Goal: Transaction & Acquisition: Obtain resource

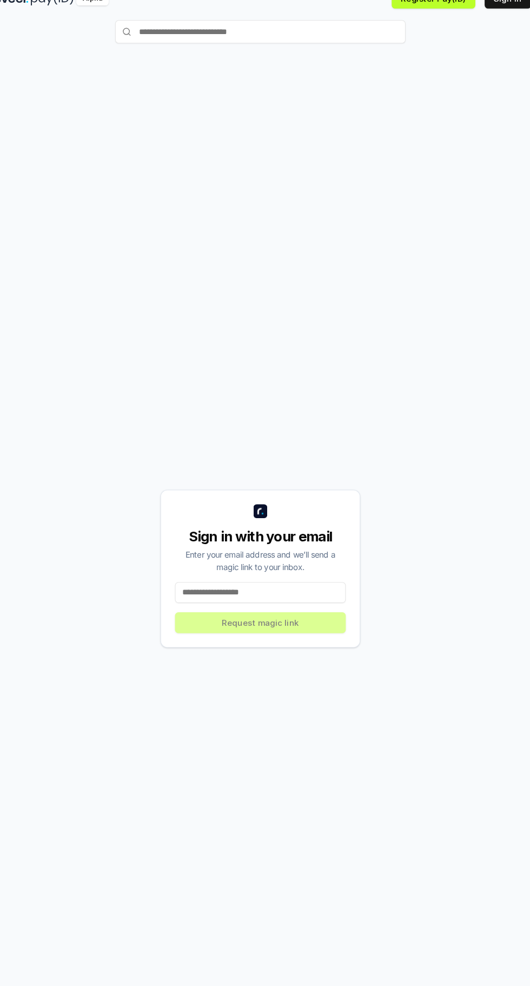
scroll to position [9, 0]
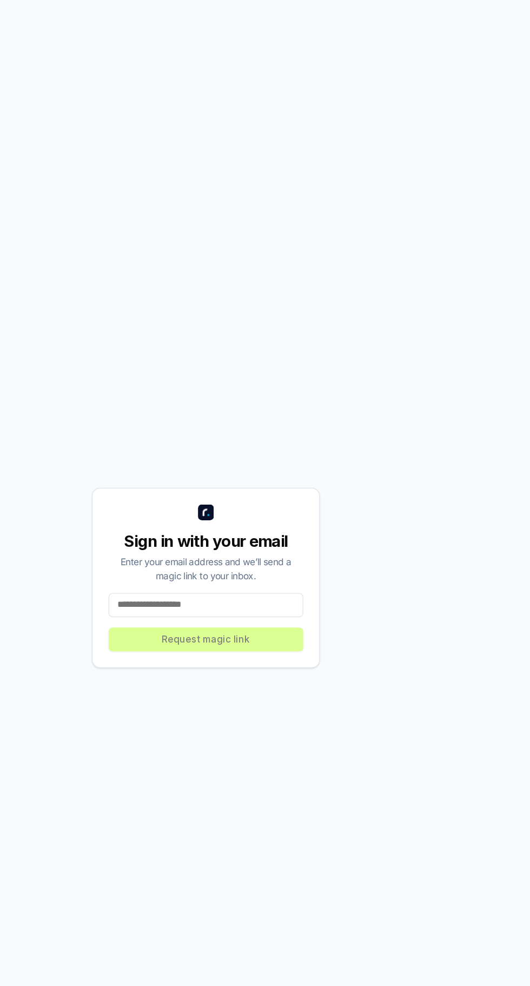
click at [208, 601] on input at bounding box center [264, 591] width 159 height 19
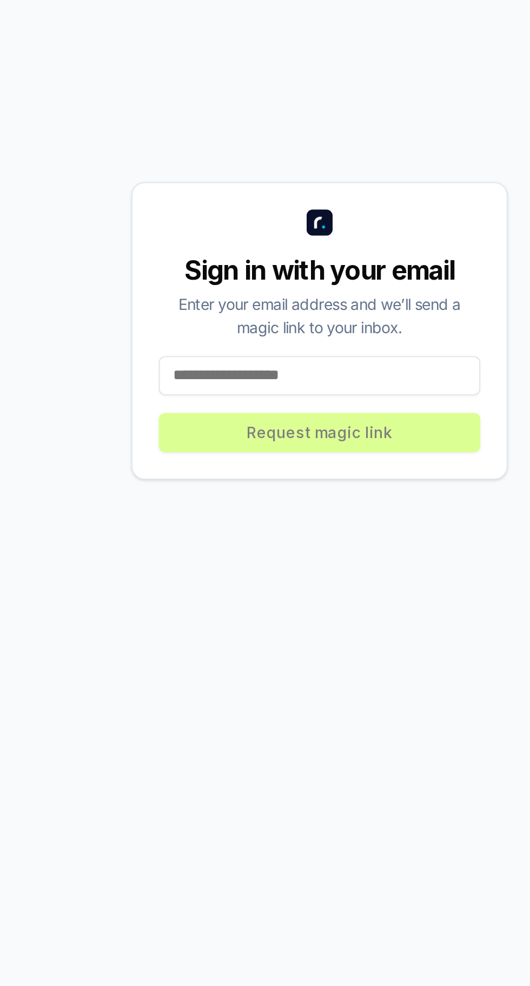
type input "**********"
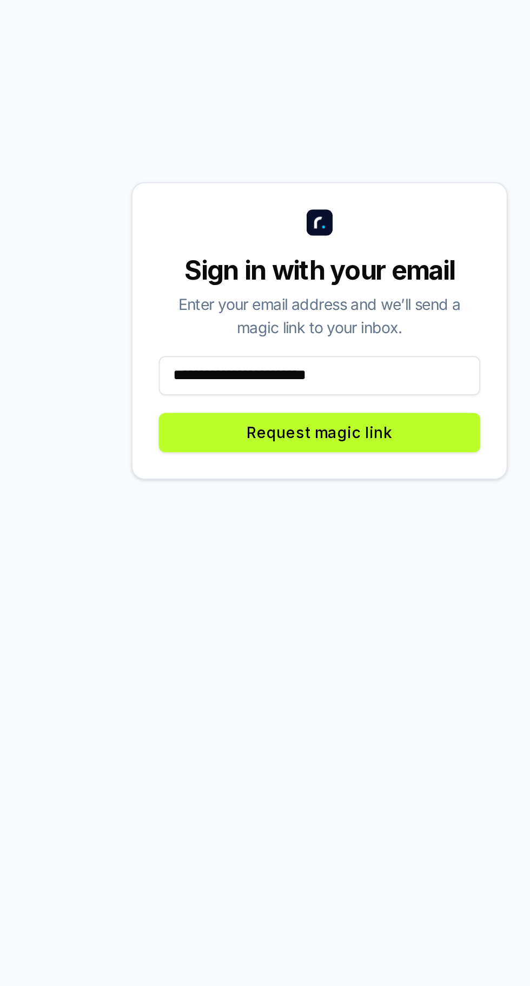
click at [302, 629] on button "Request magic link" at bounding box center [264, 619] width 159 height 19
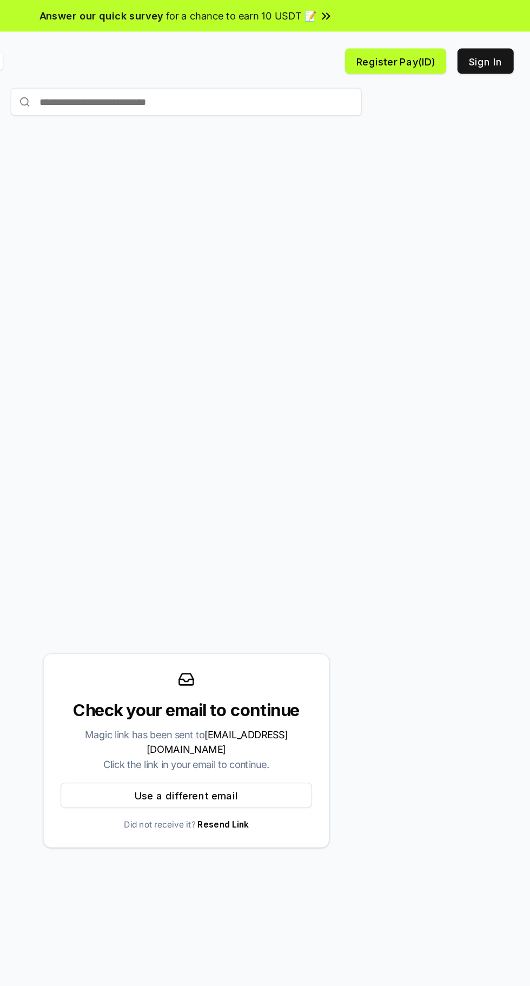
scroll to position [0, 0]
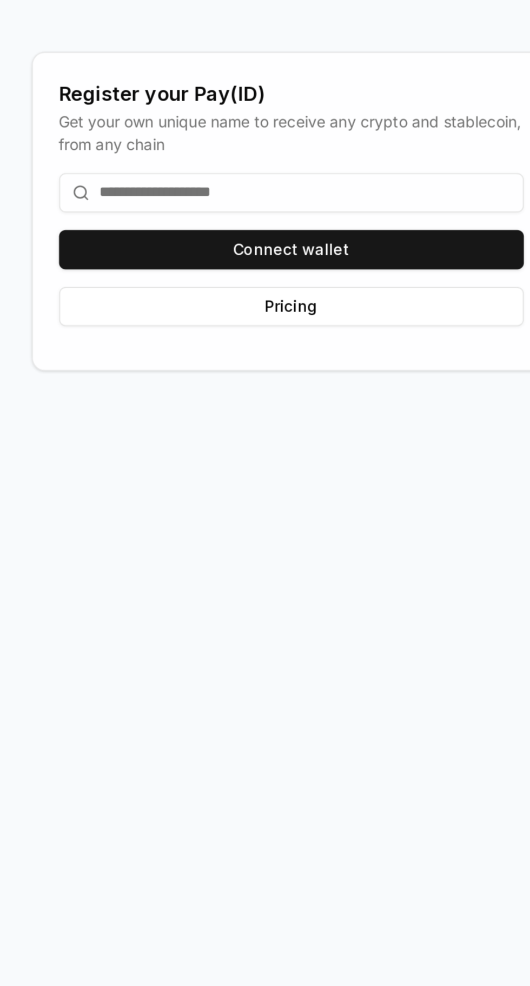
click at [275, 579] on input at bounding box center [265, 568] width 230 height 19
click at [276, 579] on input at bounding box center [265, 568] width 230 height 19
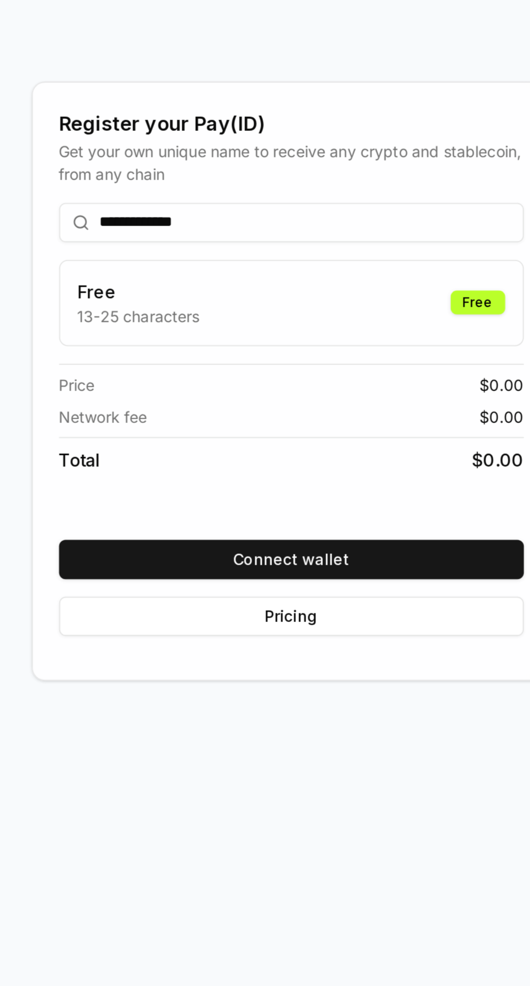
scroll to position [15, 0]
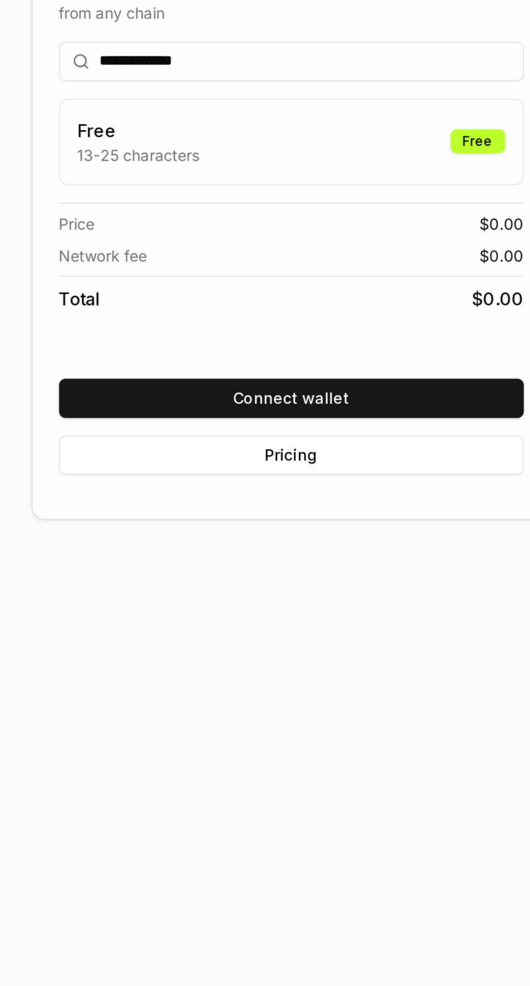
type input "**********"
click at [312, 537] on div "Free 13-25 characters Free" at bounding box center [265, 525] width 211 height 24
click at [324, 661] on button "Connect wallet" at bounding box center [265, 651] width 230 height 19
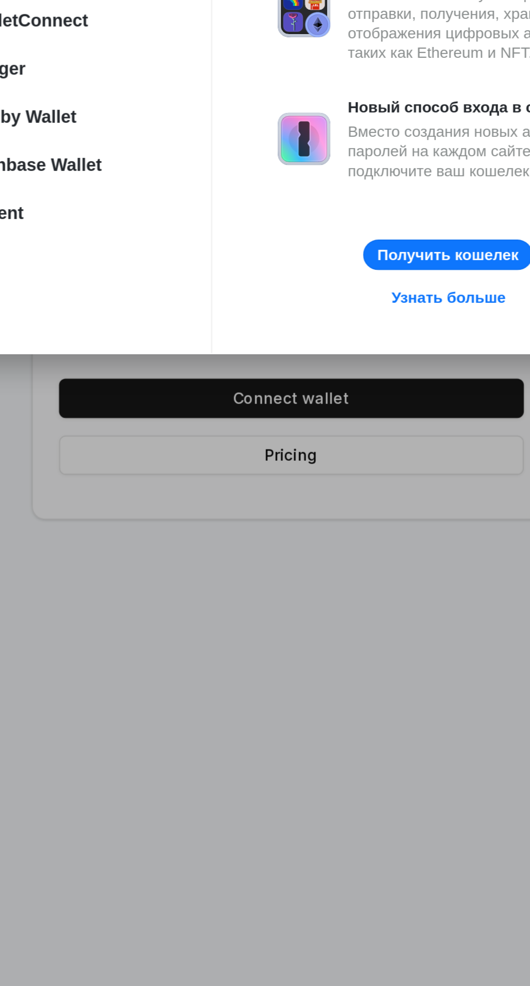
click at [230, 839] on div "Подключить кошелек Рекомендуемые MetaMask Rainbow WalletConnect [PERSON_NAME] W…" at bounding box center [265, 493] width 746 height 1202
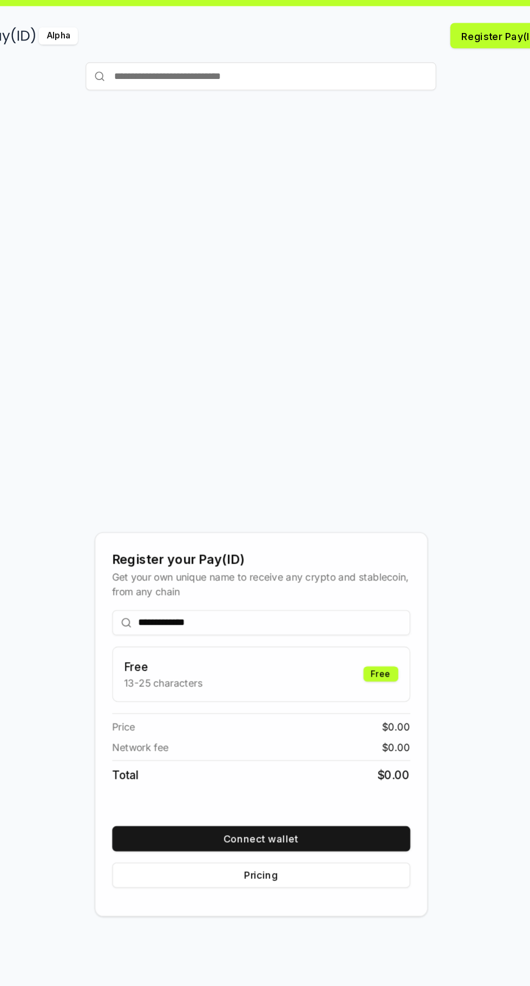
scroll to position [0, 0]
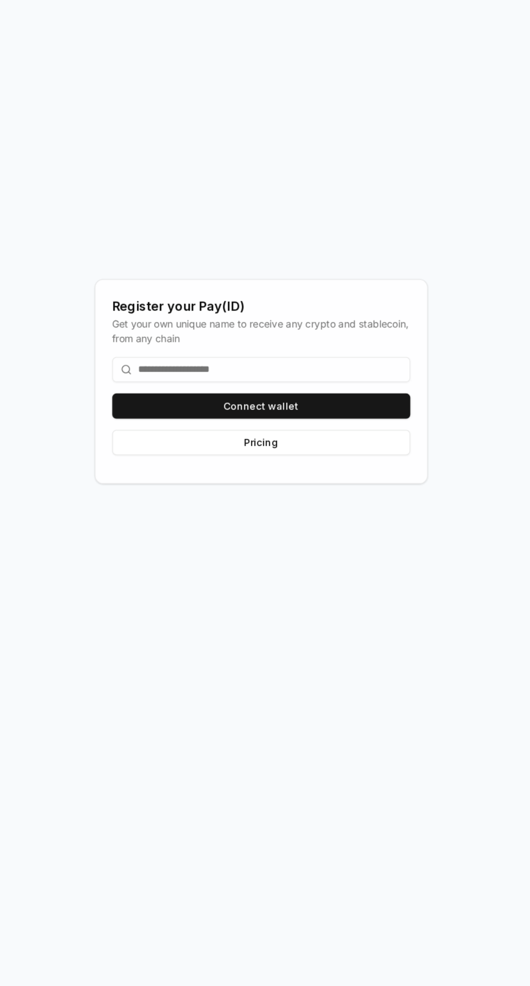
scroll to position [62, 0]
click at [268, 520] on input at bounding box center [265, 509] width 230 height 19
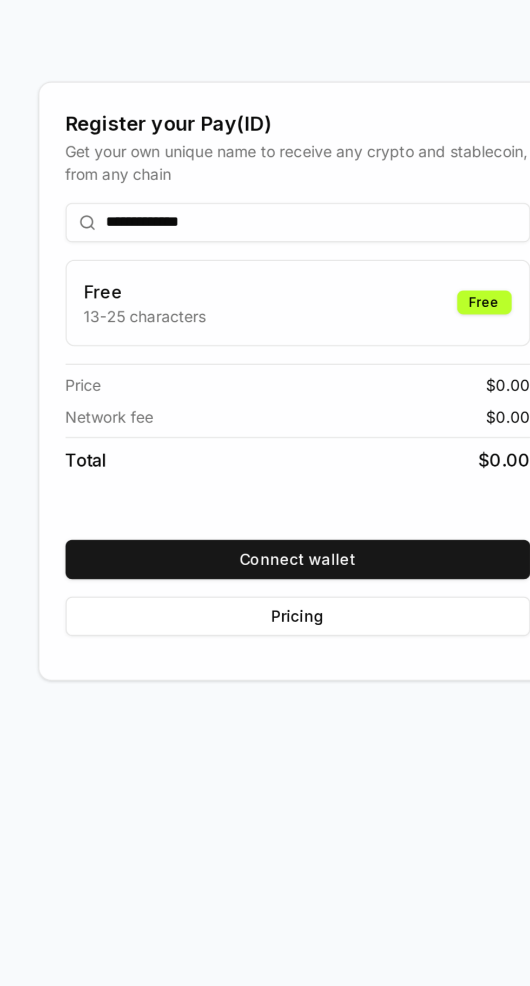
scroll to position [15, 0]
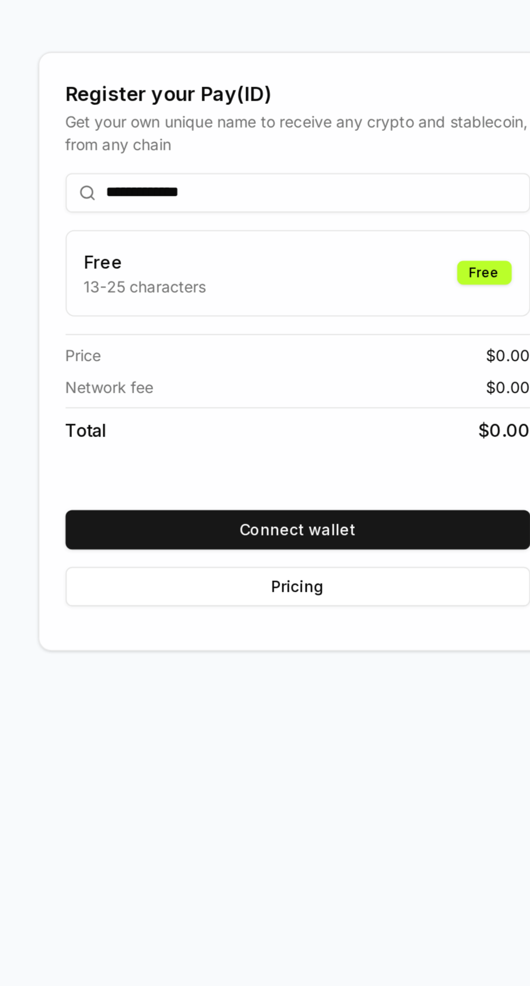
type input "**********"
click at [311, 537] on div "Free 13-25 characters Free" at bounding box center [265, 525] width 211 height 24
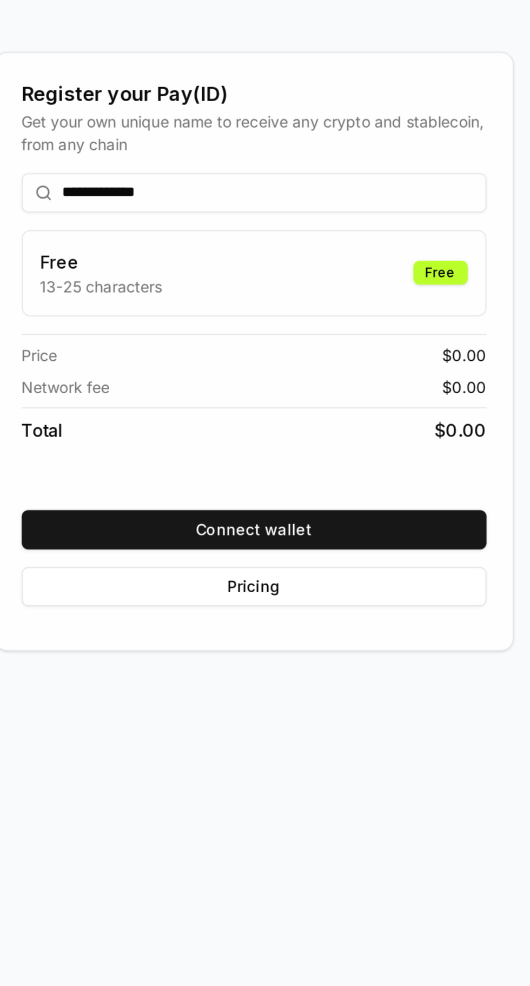
click at [317, 661] on button "Connect wallet" at bounding box center [265, 651] width 230 height 19
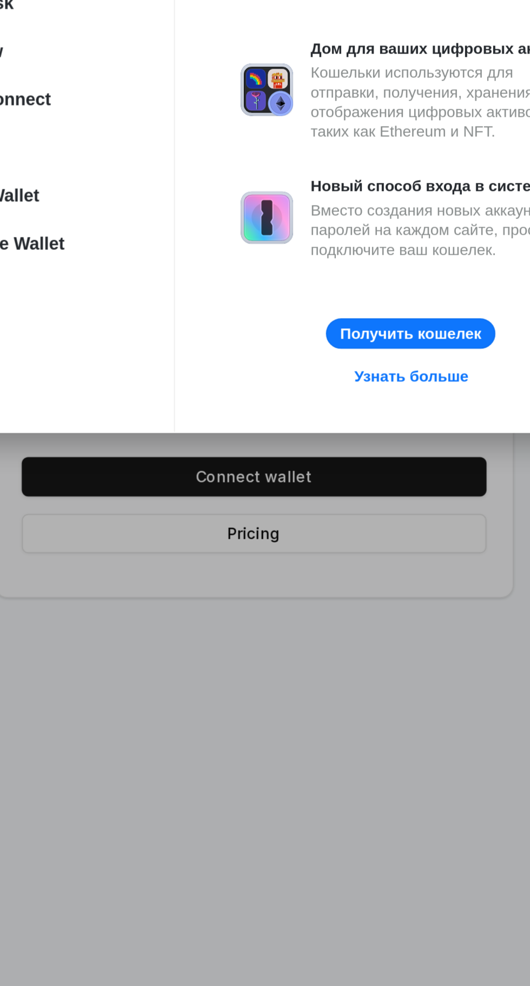
click at [227, 827] on div "Подключить кошелек Рекомендуемые MetaMask Rainbow WalletConnect [PERSON_NAME] W…" at bounding box center [265, 493] width 746 height 1202
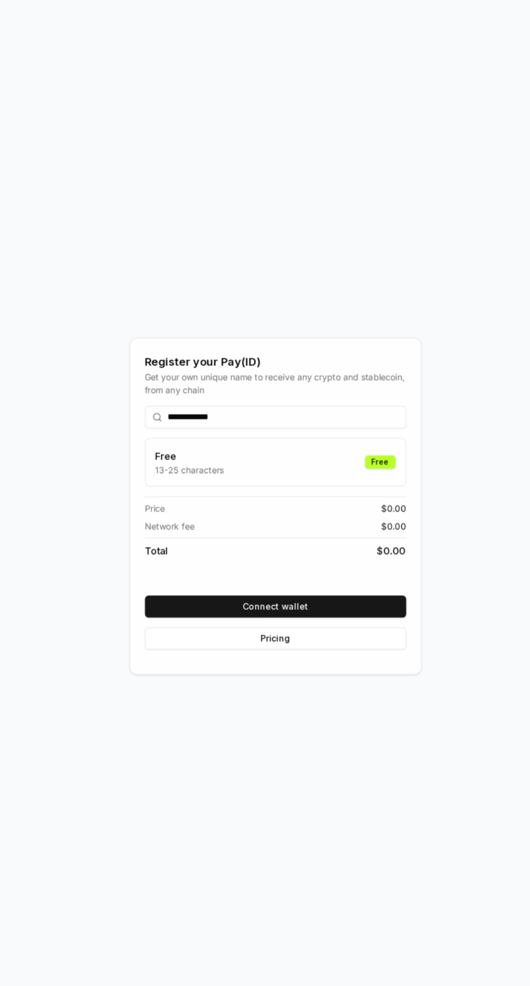
scroll to position [18, 0]
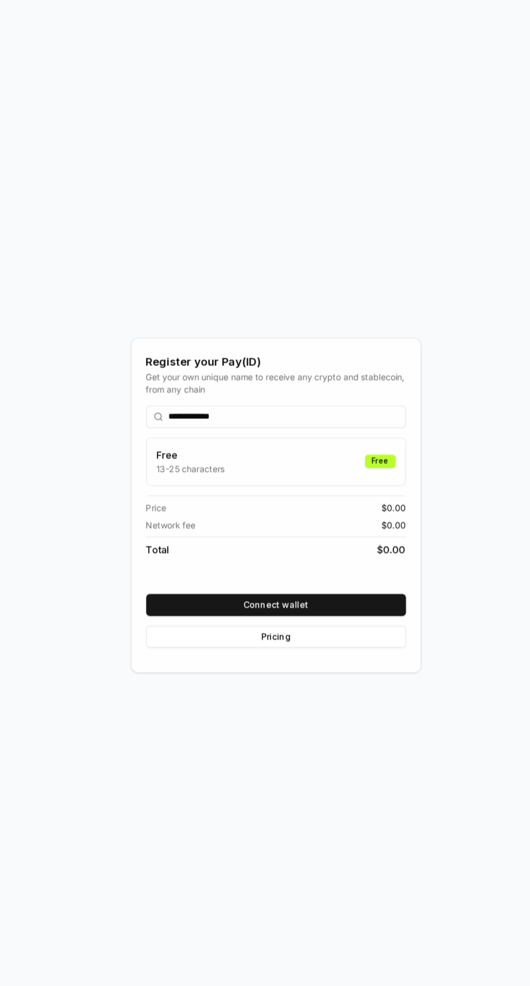
click at [185, 658] on button "Connect wallet" at bounding box center [265, 648] width 230 height 19
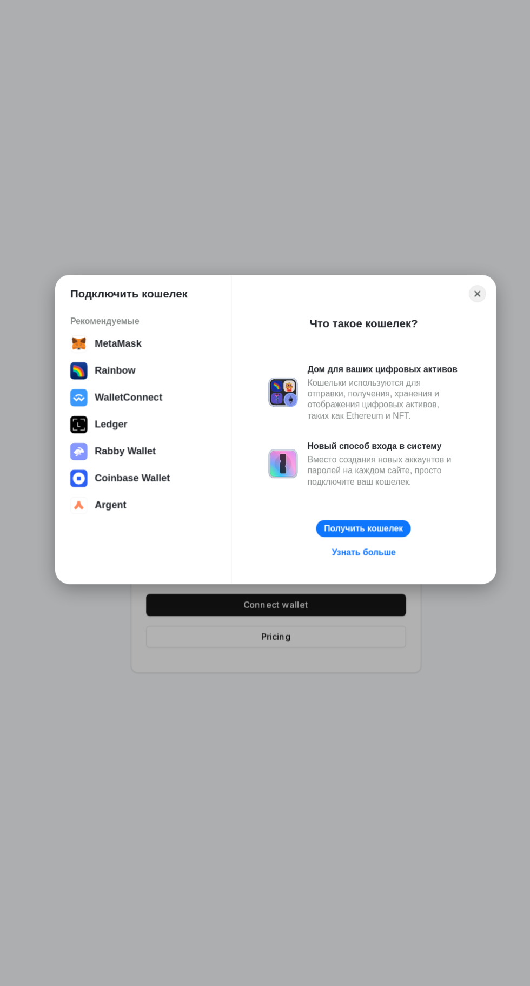
click at [167, 461] on button "WalletConnect" at bounding box center [148, 465] width 136 height 22
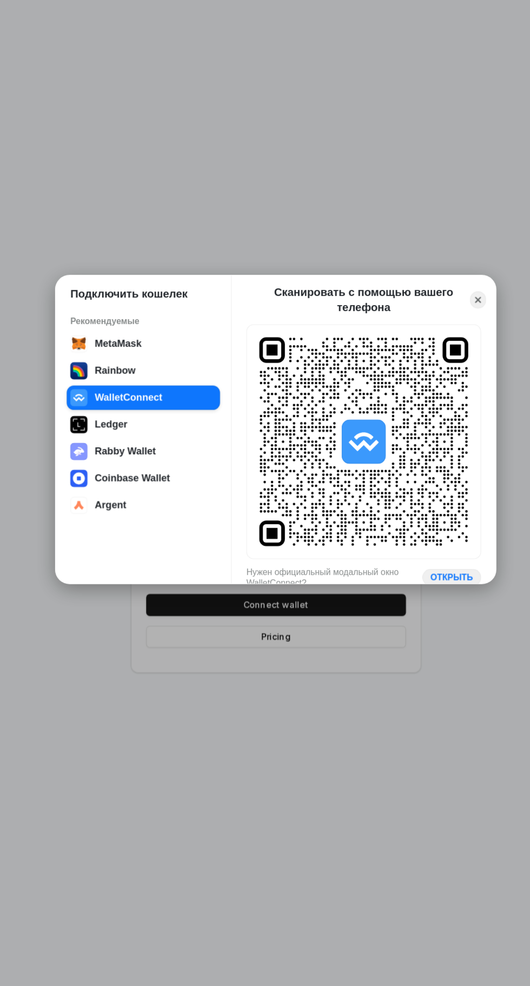
click at [443, 379] on icon "Close" at bounding box center [443, 378] width 5 height 5
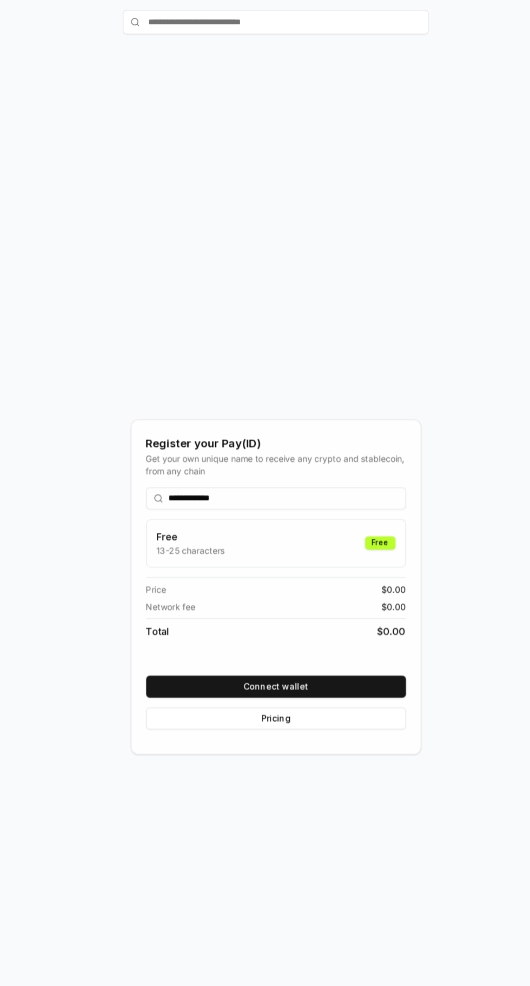
scroll to position [0, 0]
